Goal: Information Seeking & Learning: Check status

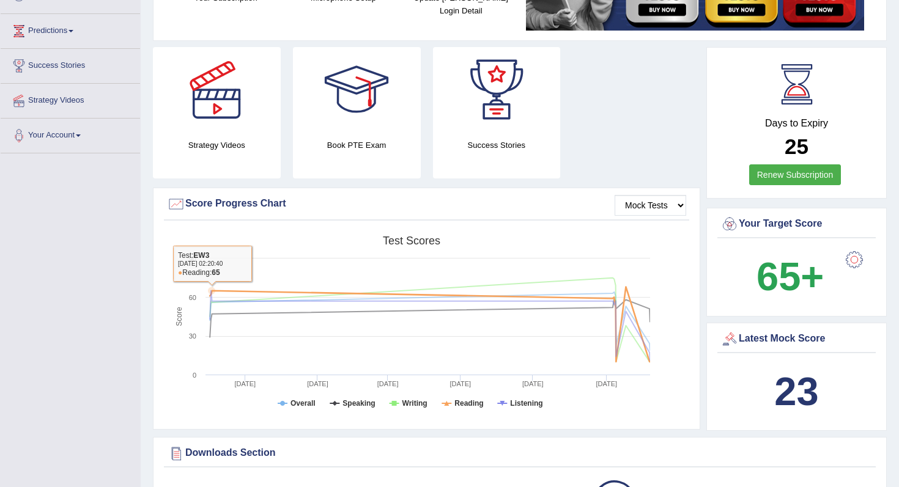
scroll to position [146, 0]
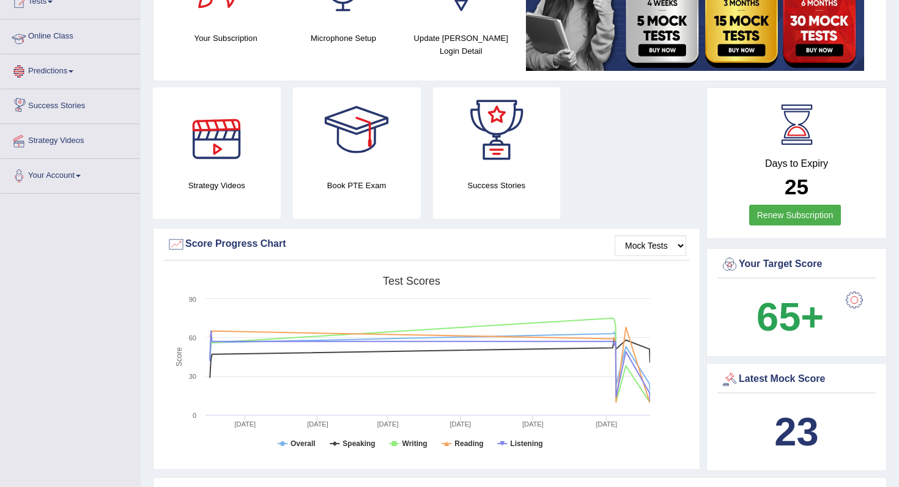
click at [62, 29] on link "Online Class" at bounding box center [70, 35] width 139 height 31
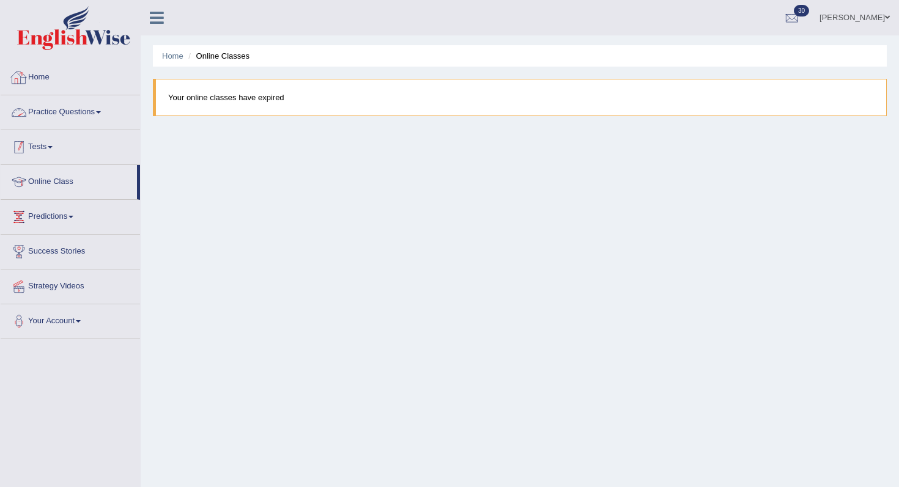
click at [78, 152] on link "Tests" at bounding box center [70, 145] width 139 height 31
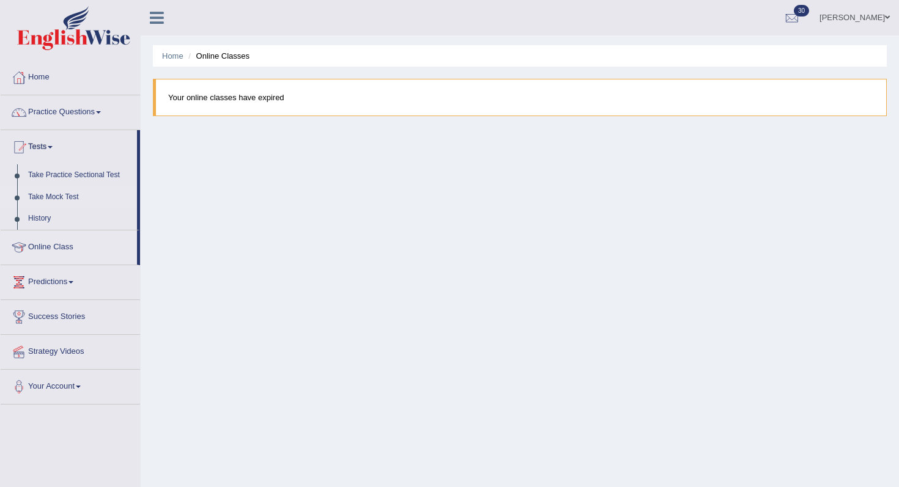
click at [63, 201] on link "Take Mock Test" at bounding box center [80, 197] width 114 height 22
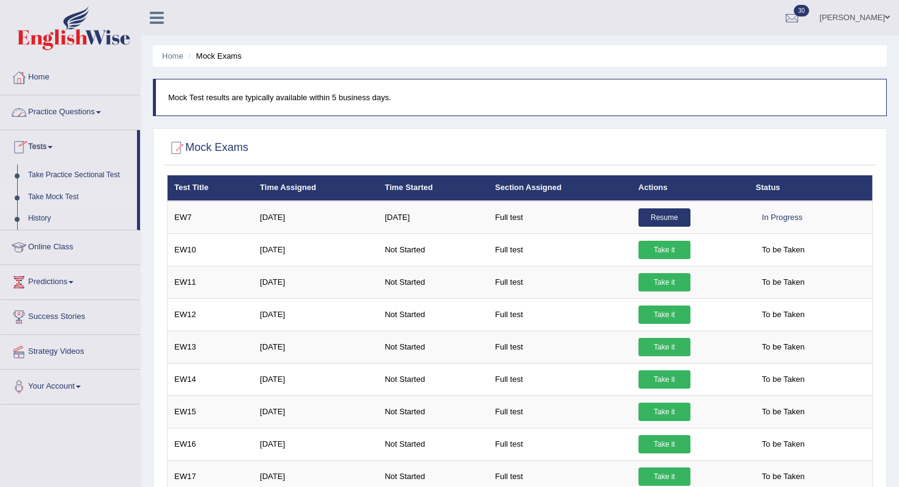
click at [100, 113] on link "Practice Questions" at bounding box center [70, 110] width 139 height 31
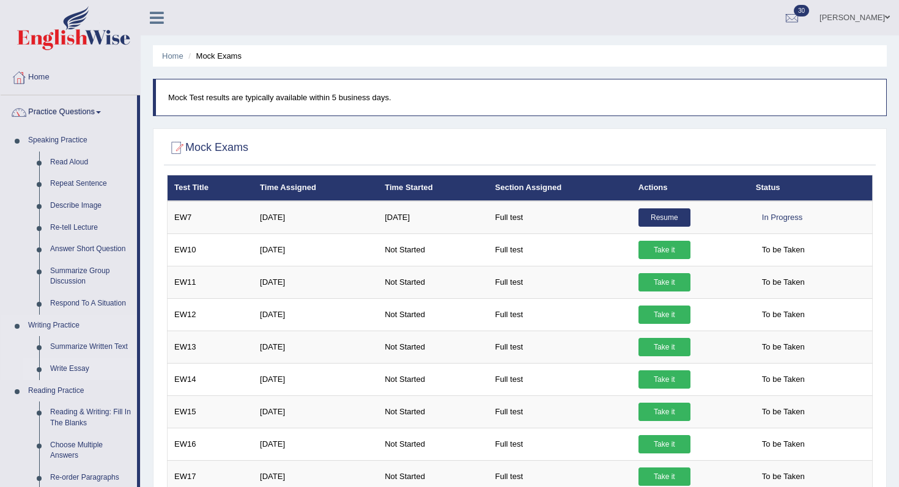
click at [73, 370] on link "Write Essay" at bounding box center [91, 369] width 92 height 22
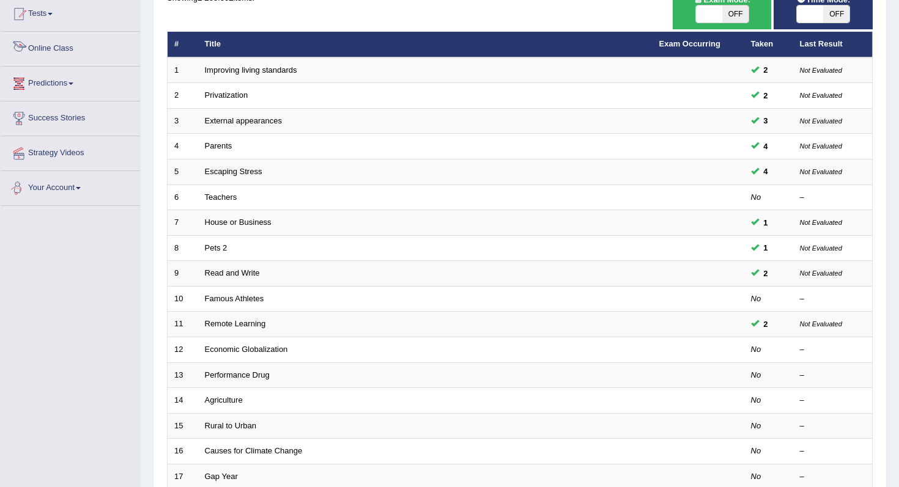
scroll to position [76, 0]
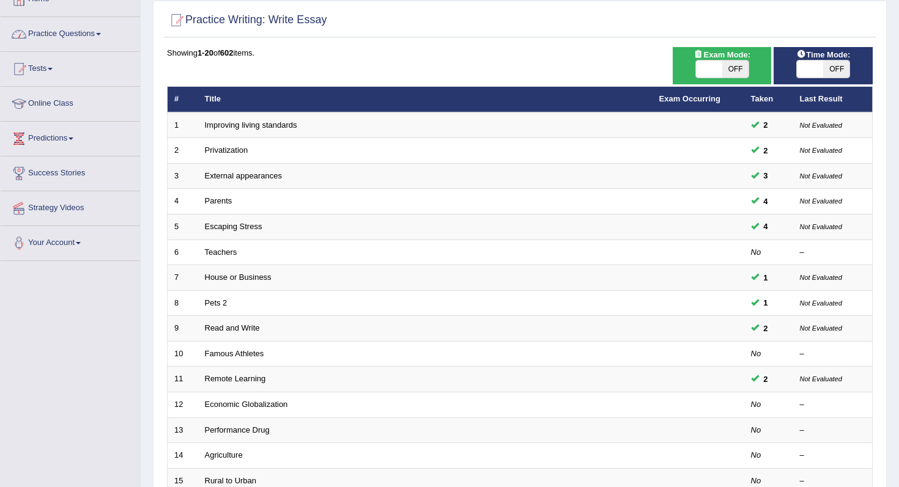
scroll to position [26, 0]
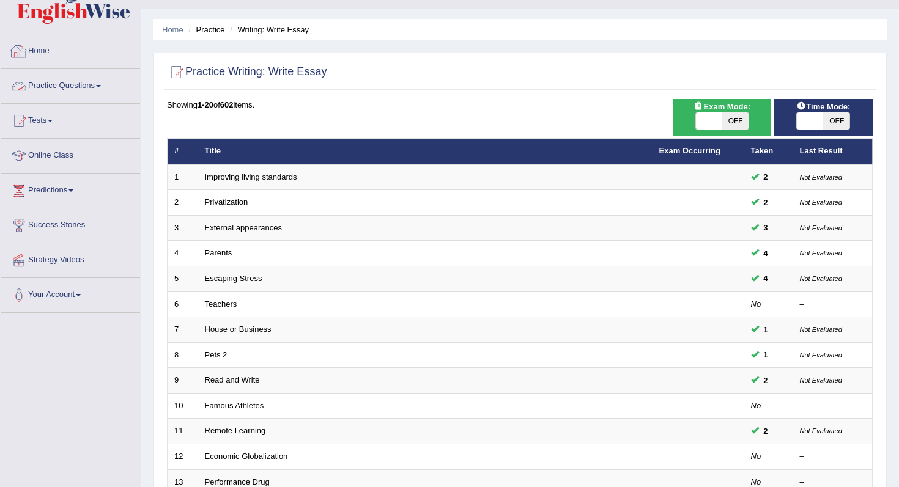
click at [47, 53] on link "Home" at bounding box center [70, 49] width 139 height 31
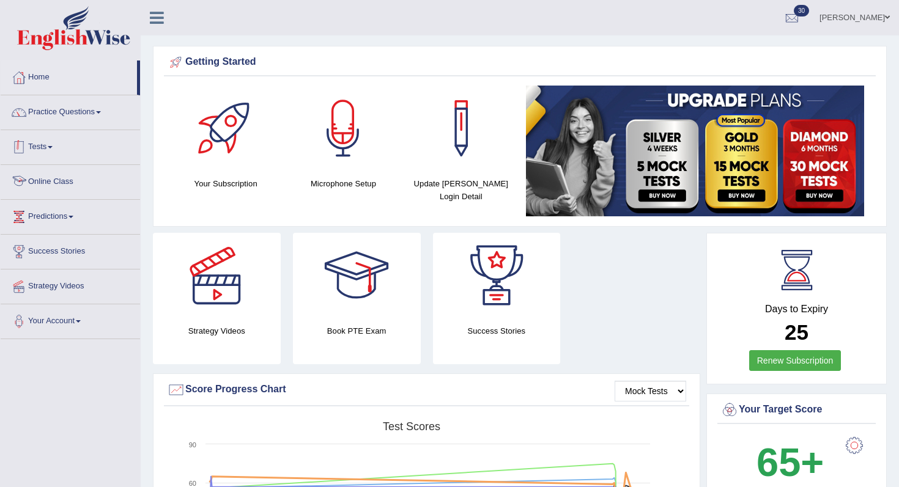
click at [53, 150] on link "Tests" at bounding box center [70, 145] width 139 height 31
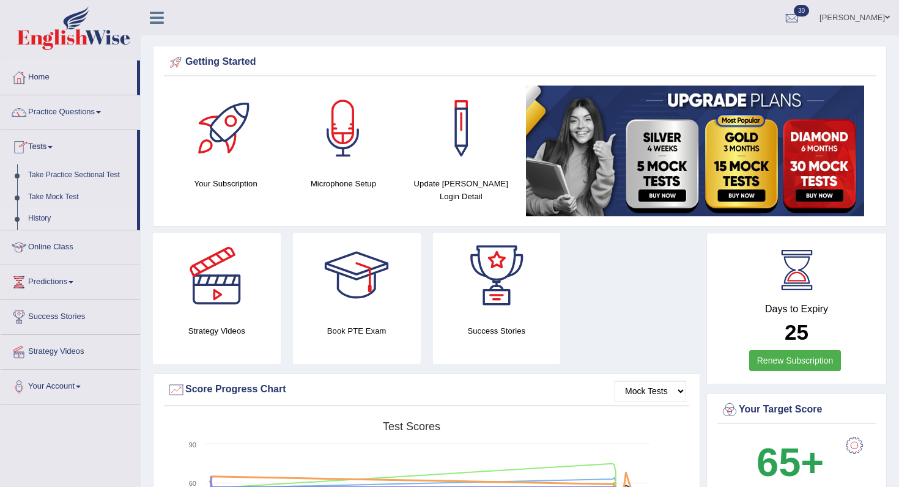
click at [45, 226] on link "History" at bounding box center [80, 219] width 114 height 22
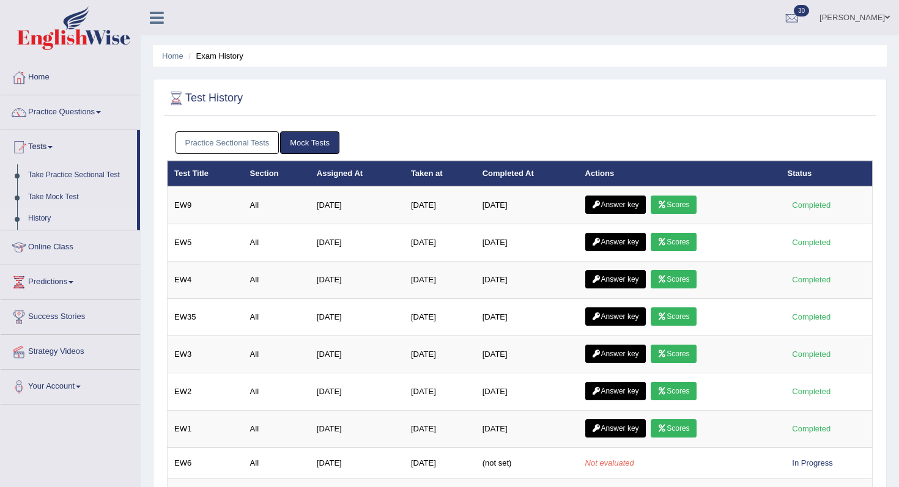
click at [235, 143] on link "Practice Sectional Tests" at bounding box center [227, 142] width 104 height 23
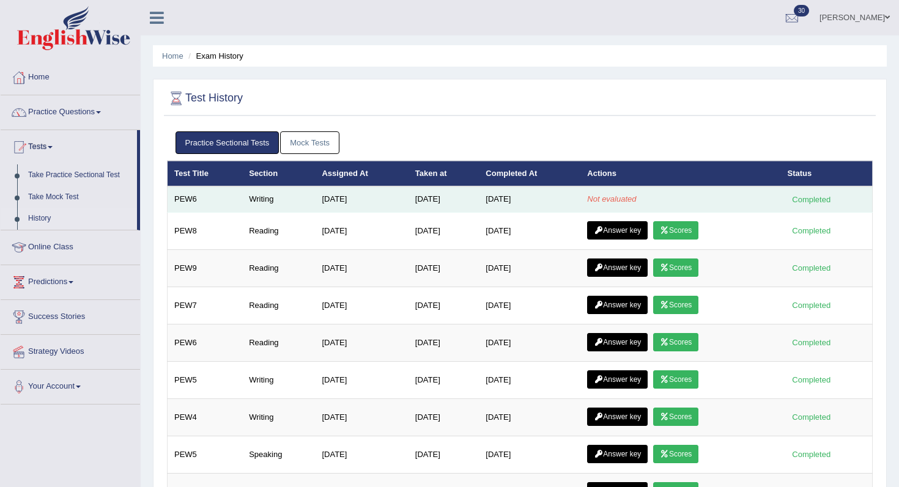
click at [572, 208] on td "[DATE]" at bounding box center [529, 199] width 101 height 26
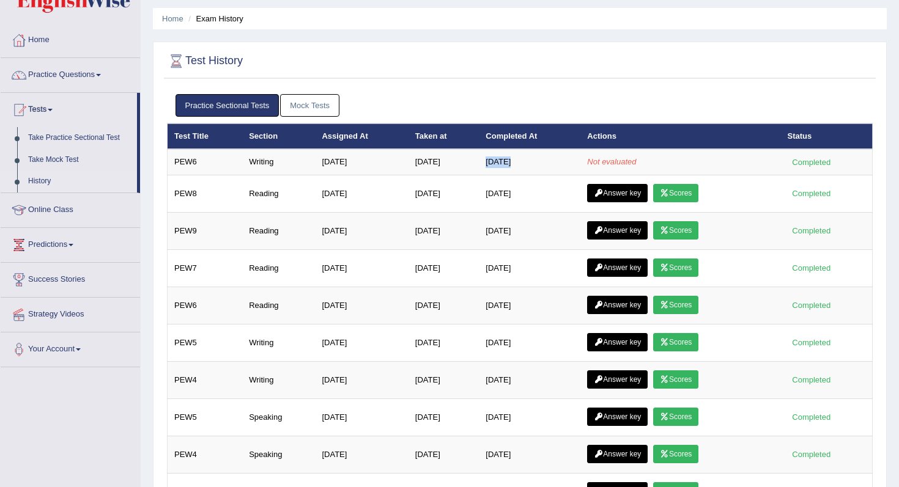
scroll to position [42, 0]
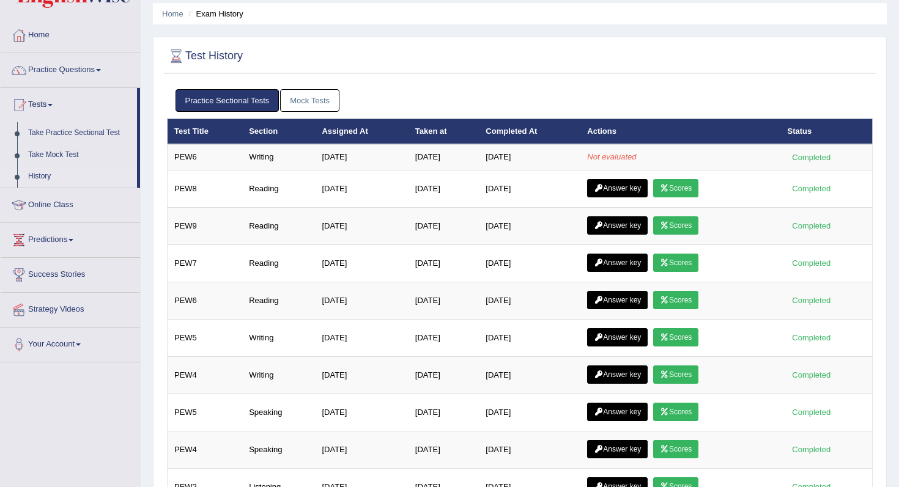
click at [408, 86] on div "Practice Sectional Tests Mock Tests" at bounding box center [520, 100] width 706 height 35
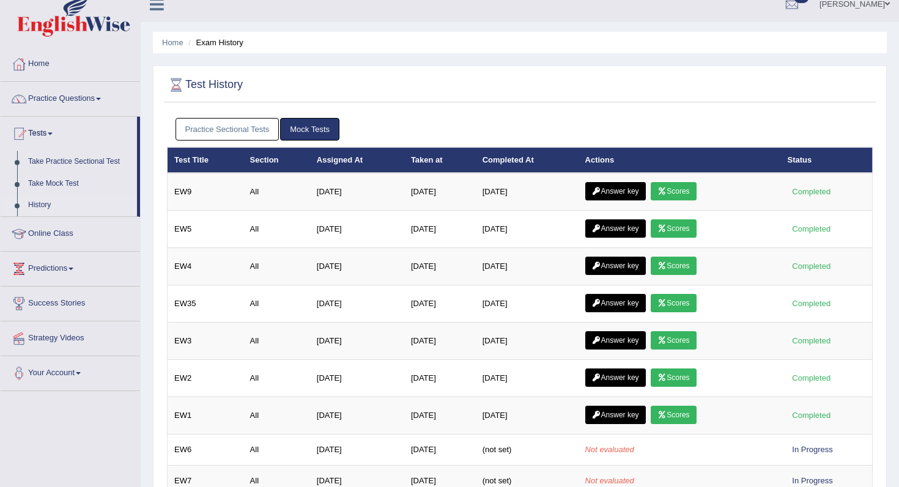
click at [249, 133] on link "Practice Sectional Tests" at bounding box center [227, 129] width 104 height 23
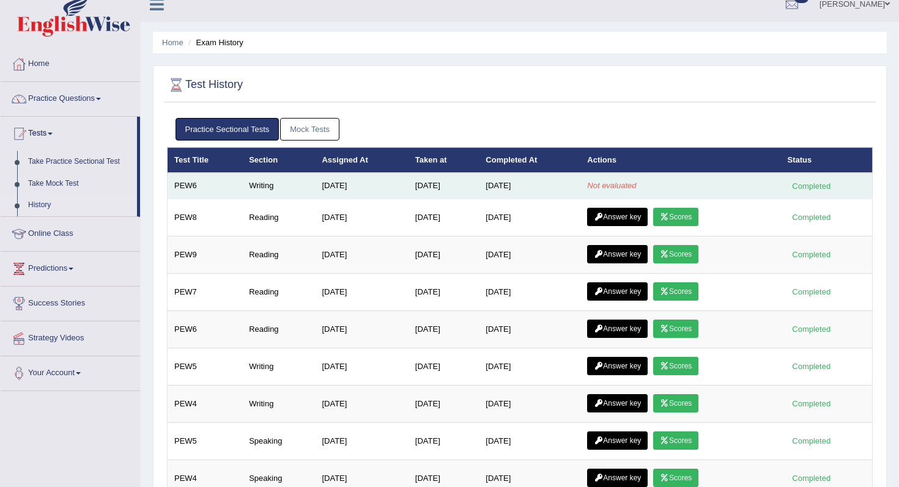
click at [636, 183] on em "Not evaluated" at bounding box center [611, 185] width 49 height 9
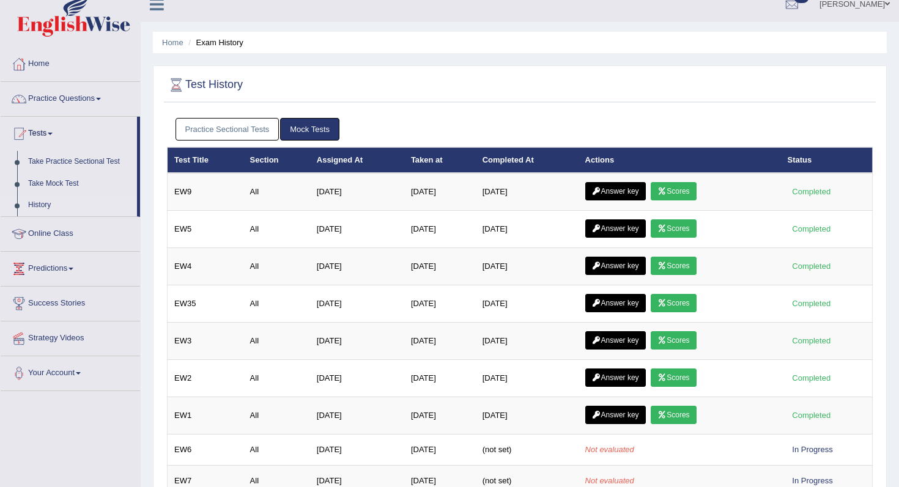
click at [257, 134] on link "Practice Sectional Tests" at bounding box center [227, 129] width 104 height 23
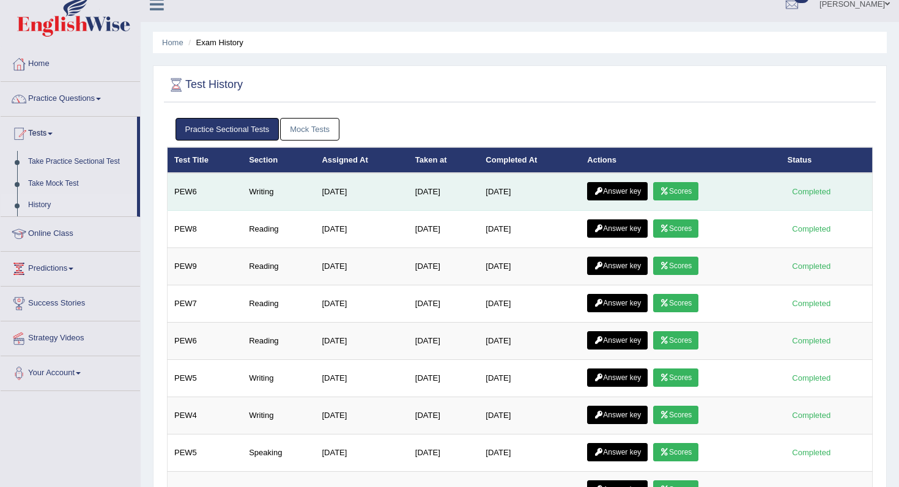
click at [619, 199] on link "Answer key" at bounding box center [617, 191] width 61 height 18
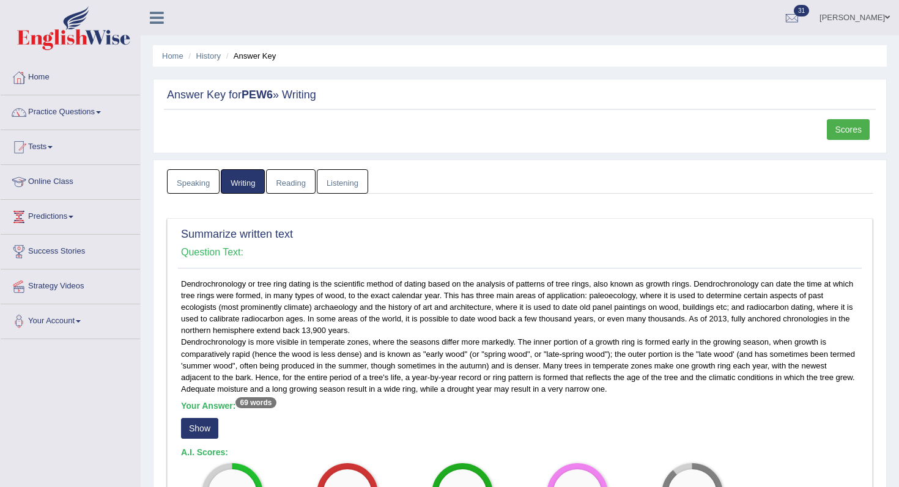
click at [846, 119] on div "Answer Key for PEW6 » Writing Scores" at bounding box center [520, 116] width 734 height 75
click at [848, 130] on link "Scores" at bounding box center [848, 129] width 43 height 21
click at [292, 189] on link "Reading" at bounding box center [290, 181] width 49 height 25
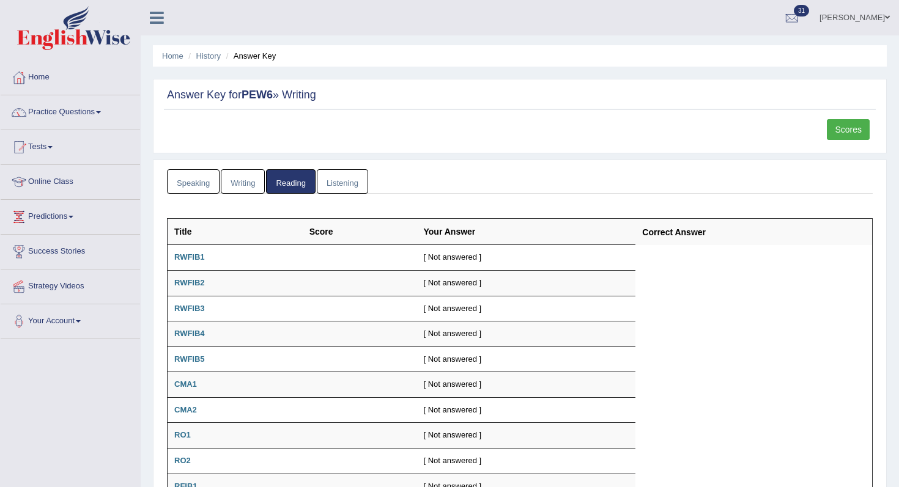
click at [227, 182] on link "Writing" at bounding box center [243, 181] width 44 height 25
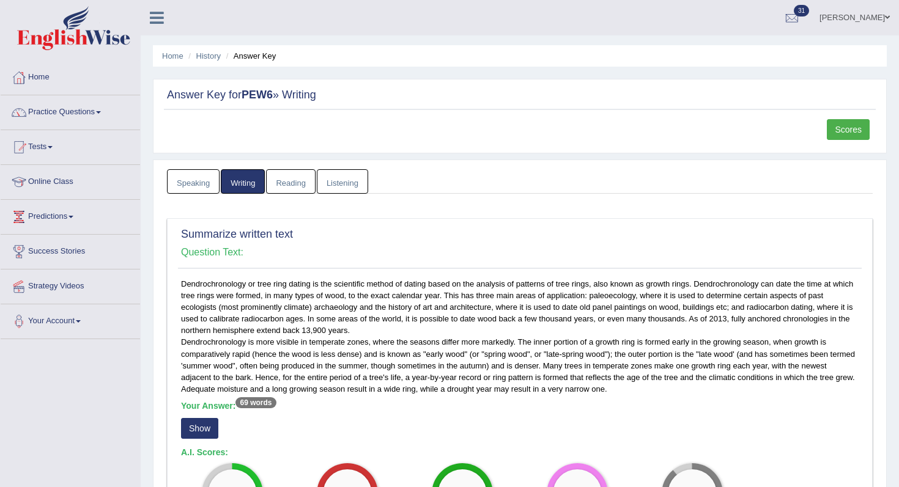
click at [851, 135] on link "Scores" at bounding box center [848, 129] width 43 height 21
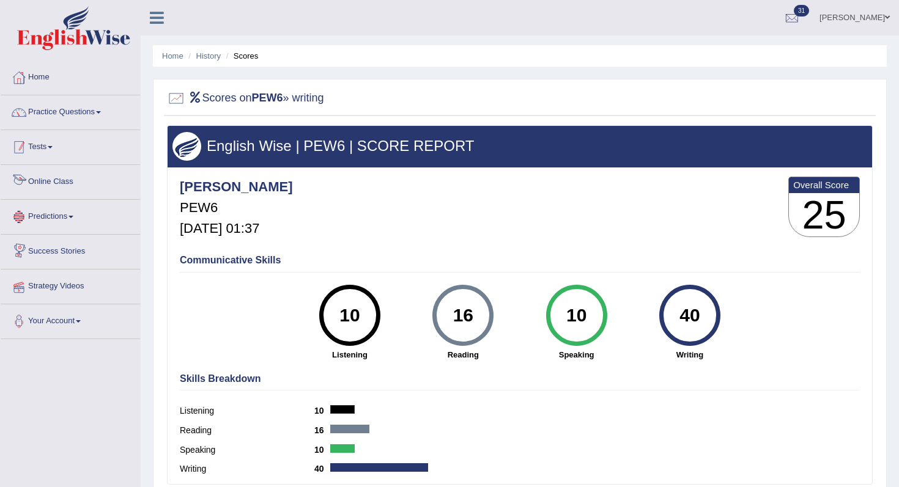
click at [53, 143] on link "Tests" at bounding box center [70, 145] width 139 height 31
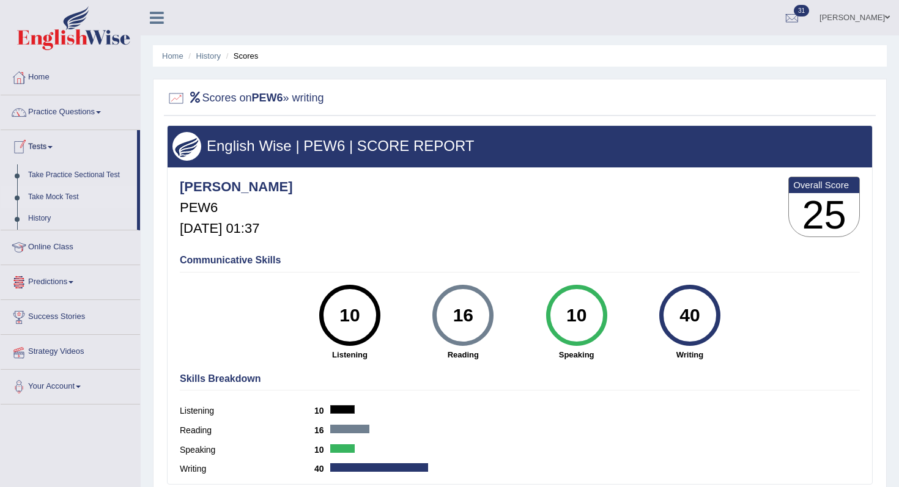
click at [62, 194] on link "Take Mock Test" at bounding box center [80, 197] width 114 height 22
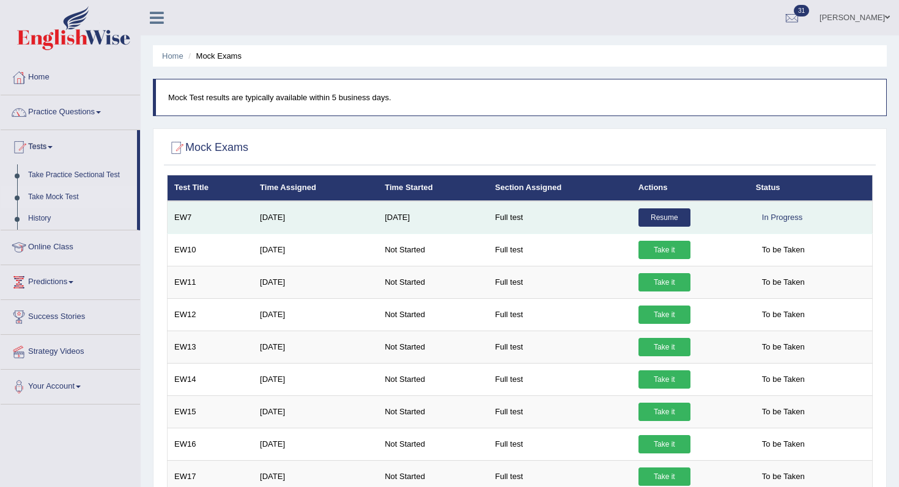
click at [666, 224] on link "Resume" at bounding box center [664, 217] width 52 height 18
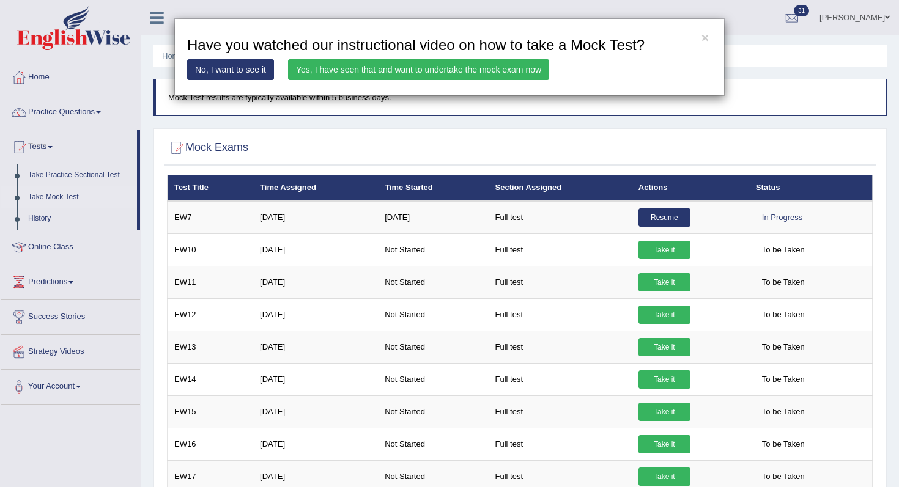
click at [353, 73] on link "Yes, I have seen that and want to undertake the mock exam now" at bounding box center [418, 69] width 261 height 21
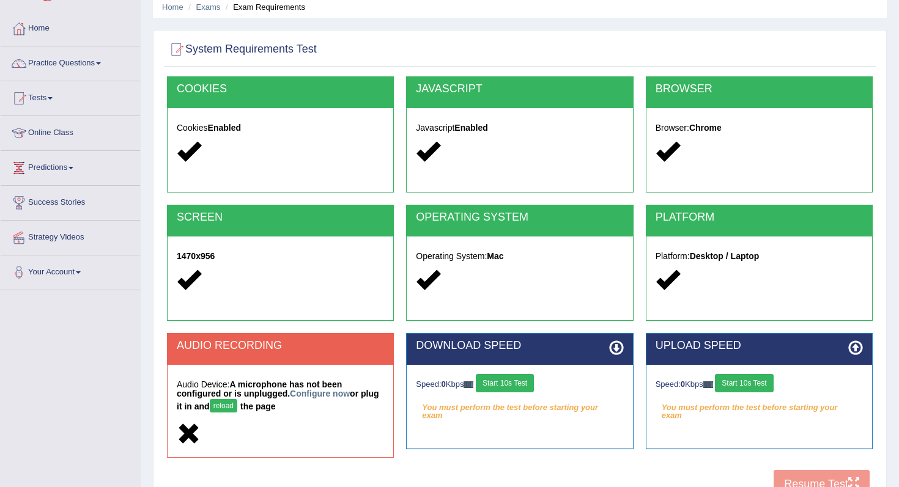
scroll to position [129, 0]
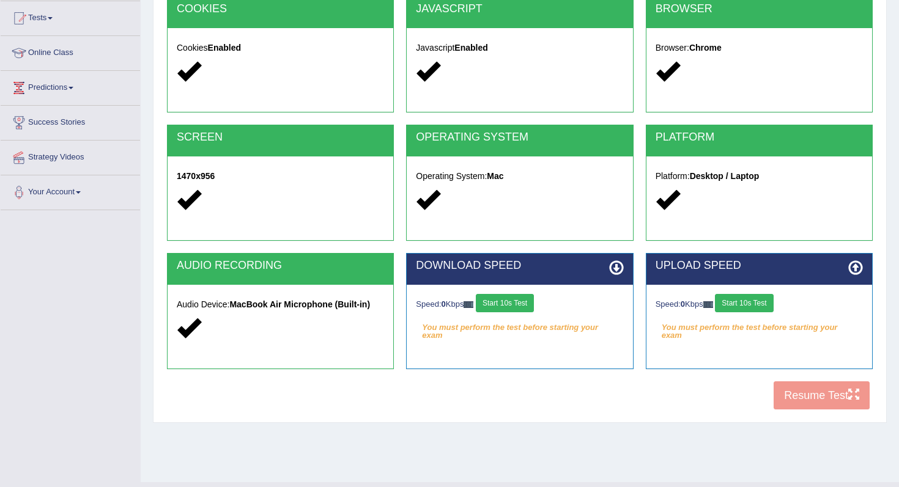
click at [509, 314] on div "Speed: 0 Kbps Start 10s Test" at bounding box center [519, 304] width 207 height 21
click at [509, 310] on button "Start 10s Test" at bounding box center [505, 303] width 58 height 18
click at [761, 308] on button "Start 10s Test" at bounding box center [744, 303] width 58 height 18
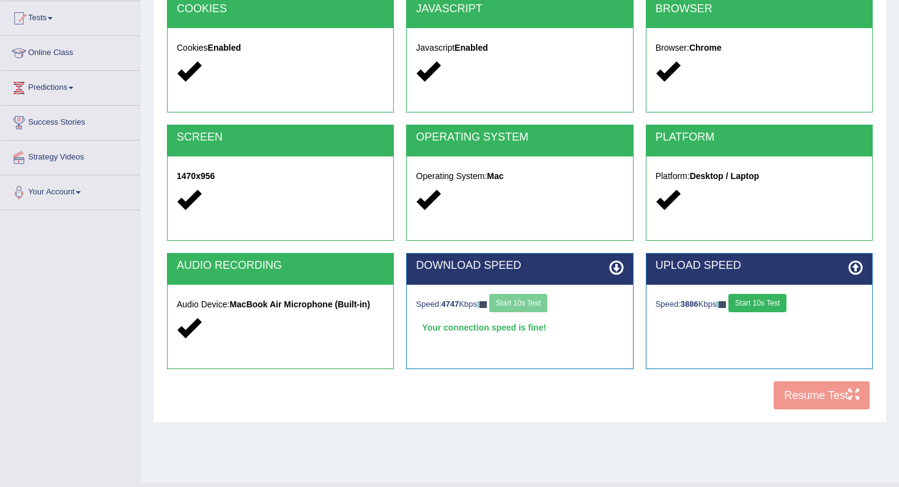
click at [761, 308] on button "Start 10s Test" at bounding box center [757, 303] width 58 height 18
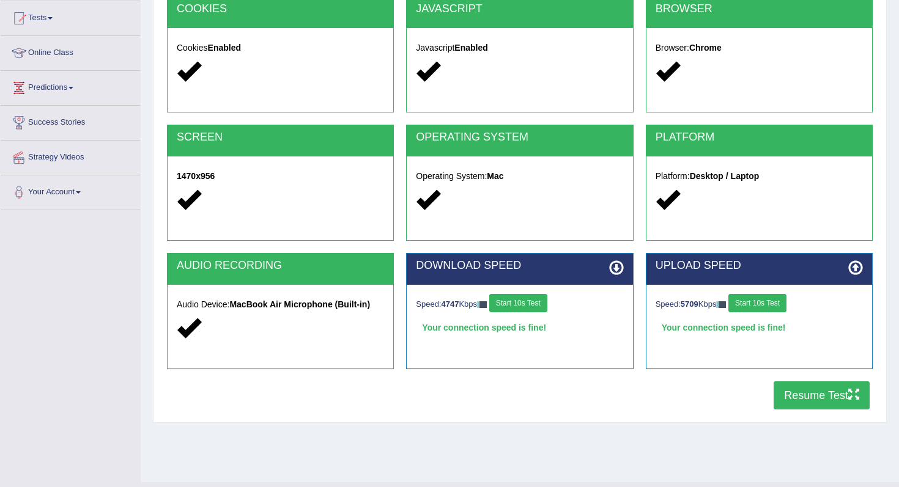
click at [806, 395] on button "Resume Test" at bounding box center [821, 396] width 96 height 28
